Goal: Navigation & Orientation: Go to known website

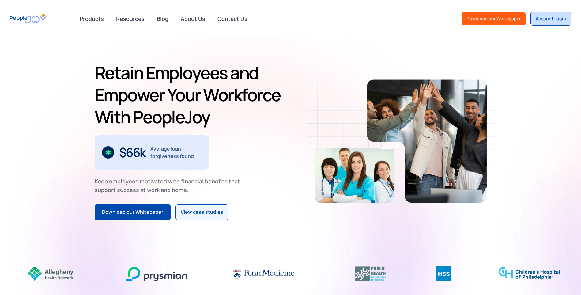
click at [542, 18] on div "Account Login" at bounding box center [551, 19] width 30 height 6
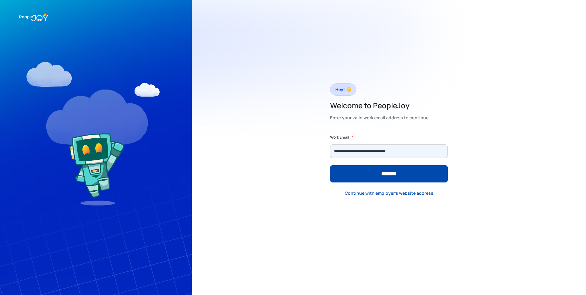
type input "**********"
click at [330, 165] on input "********" at bounding box center [389, 173] width 118 height 17
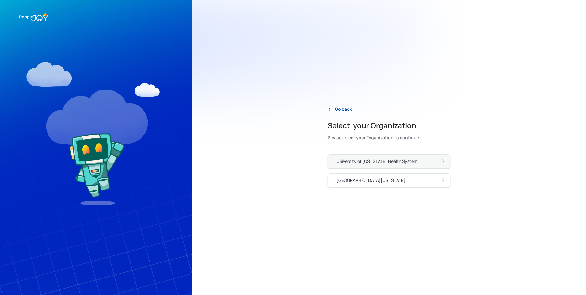
click at [442, 160] on img at bounding box center [443, 161] width 6 height 6
